Goal: Task Accomplishment & Management: Use online tool/utility

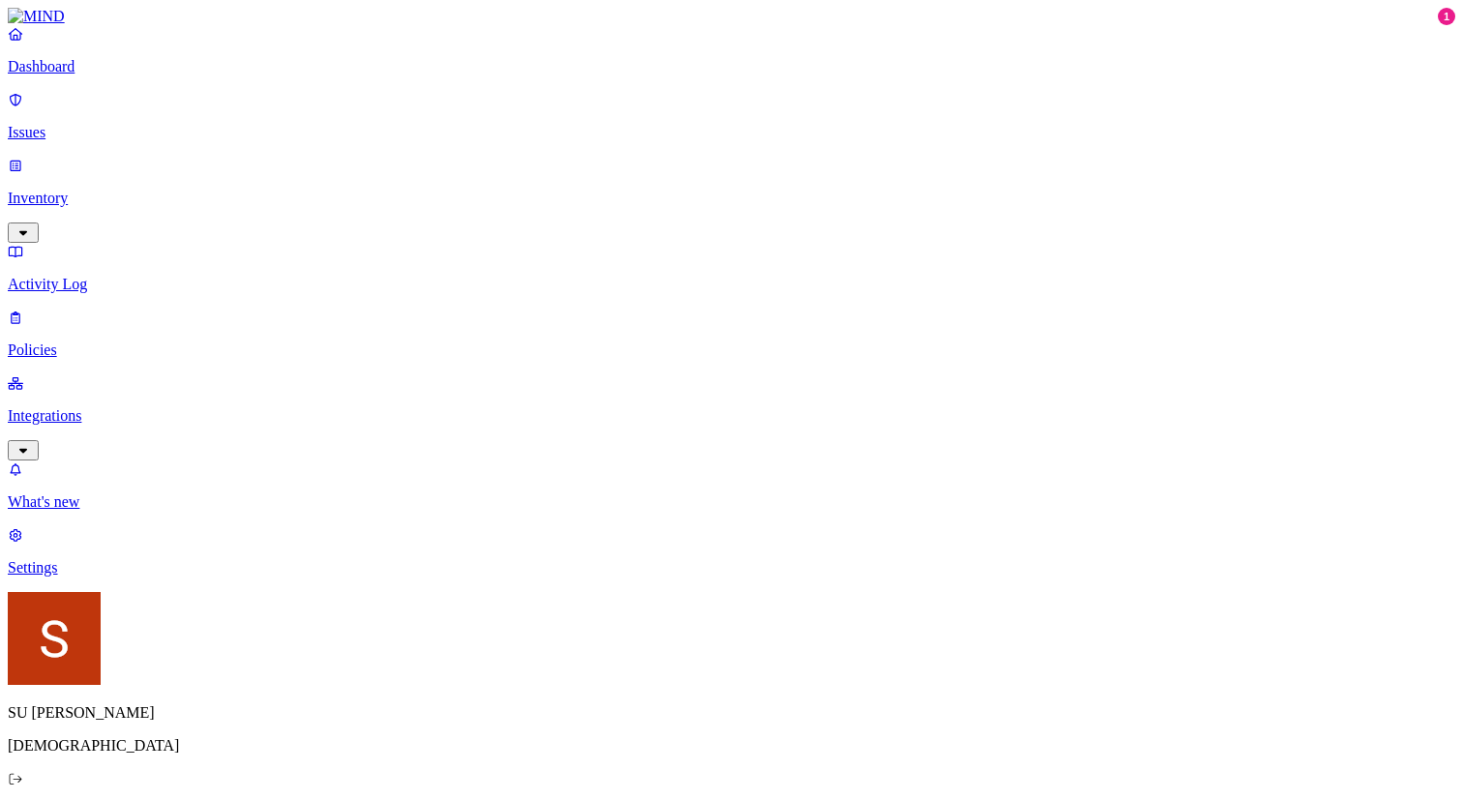
click at [126, 374] on link "Integrations" at bounding box center [731, 415] width 1447 height 83
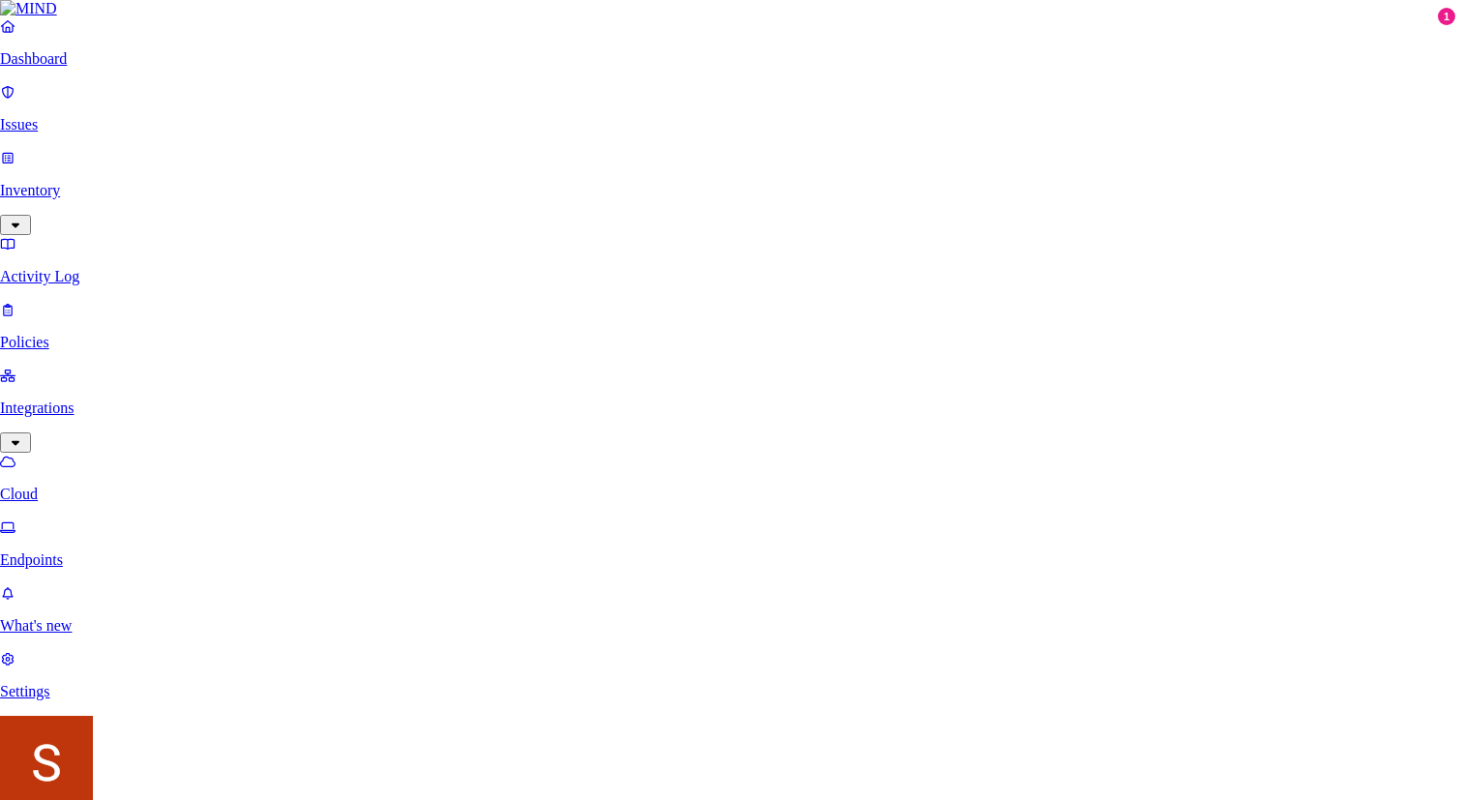
type input "Google Drive (Production)"
type input "[PERSON_NAME][EMAIL_ADDRESS][PERSON_NAME][DOMAIN_NAME]"
